Goal: Communication & Community: Answer question/provide support

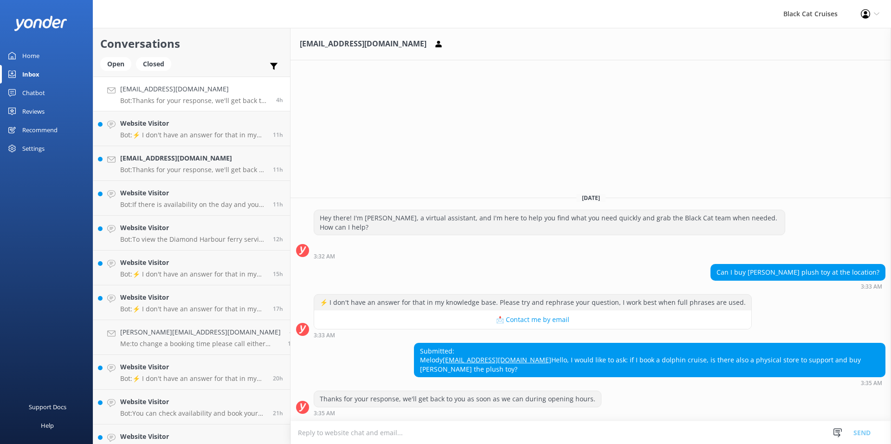
click at [294, 432] on textarea at bounding box center [591, 432] width 601 height 23
type textarea "H"
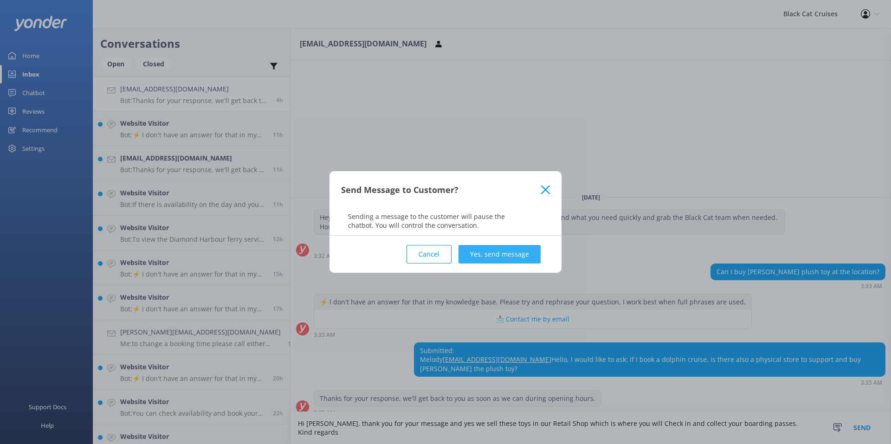
type textarea "Hi [PERSON_NAME], thank you for your message and yes we sell these toys in our …"
click at [490, 257] on button "Yes, send message" at bounding box center [500, 254] width 82 height 19
